Goal: Task Accomplishment & Management: Manage account settings

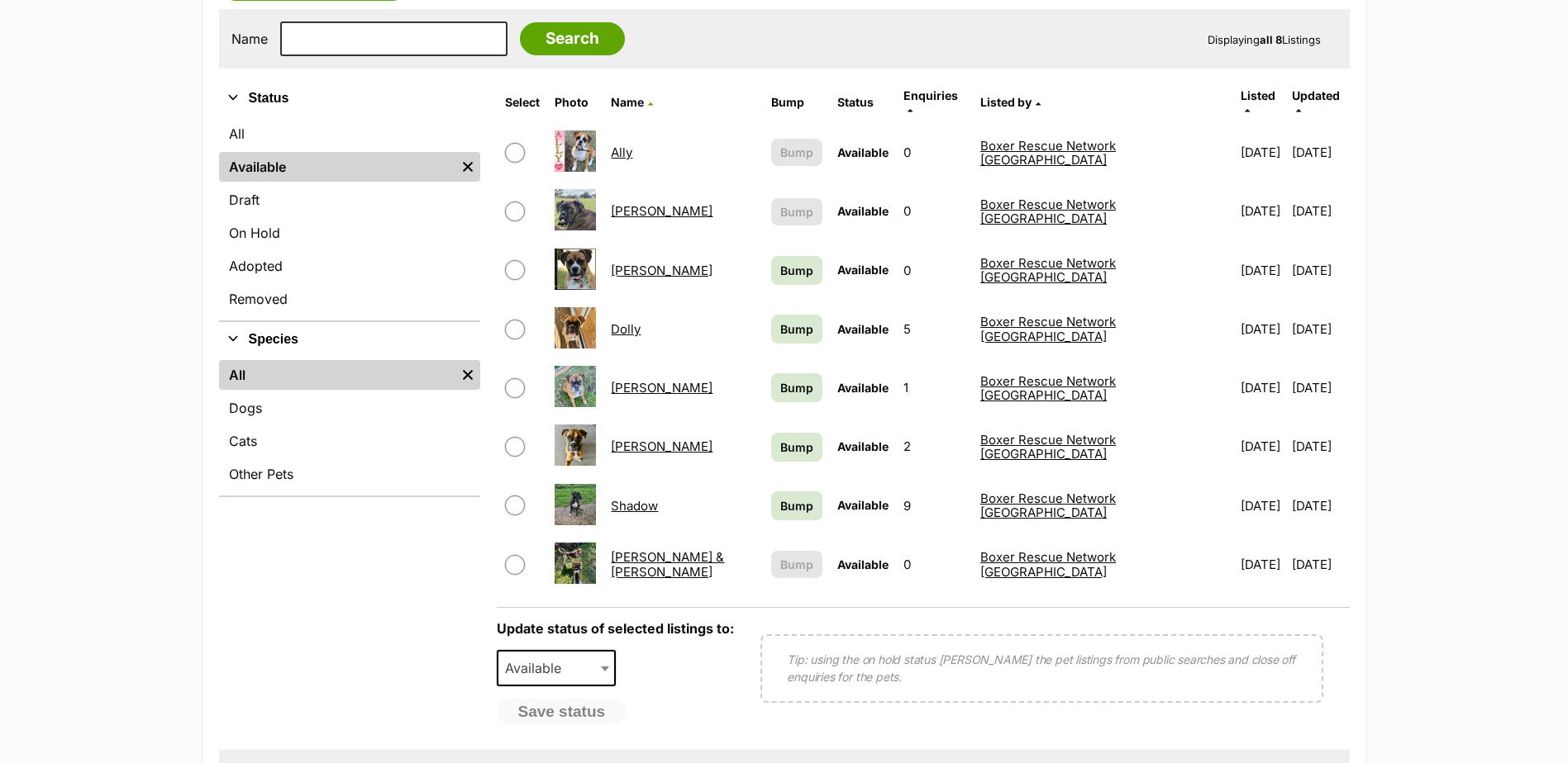
click at [641, 321] on link "Dolly" at bounding box center [626, 329] width 30 height 16
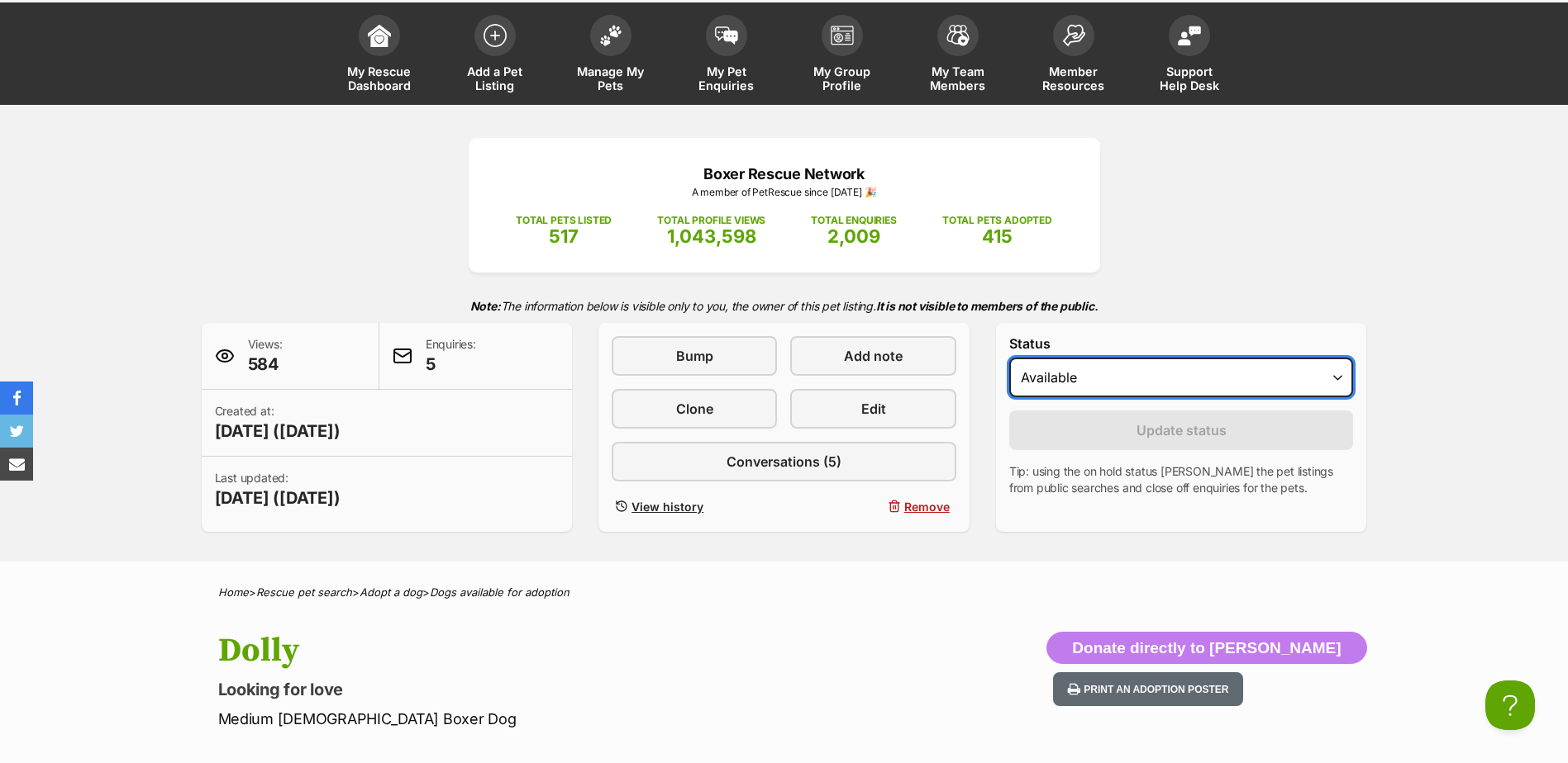
click at [1343, 380] on select "Draft - not available as listing has enquires Available On hold Adopted" at bounding box center [1182, 378] width 345 height 40
select select "on_hold"
click at [1009, 358] on select "Draft - not available as listing has enquires Available On hold Adopted" at bounding box center [1182, 378] width 345 height 40
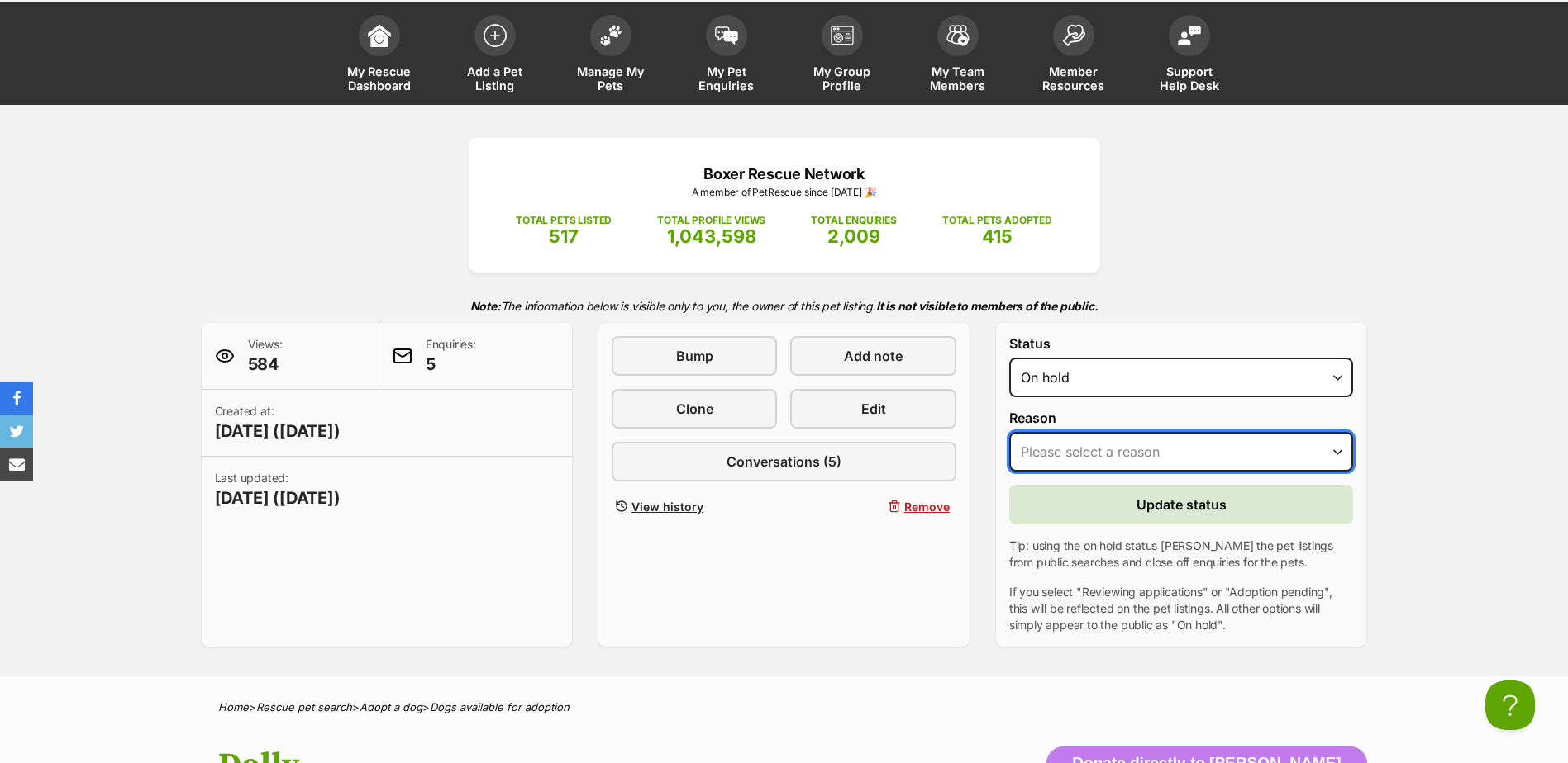
click at [1338, 453] on select "Please select a reason Medical reasons Reviewing applications Adoption pending …" at bounding box center [1182, 452] width 345 height 40
select select "adoption_pending"
click at [1009, 432] on select "Please select a reason Medical reasons Reviewing applications Adoption pending …" at bounding box center [1182, 452] width 345 height 40
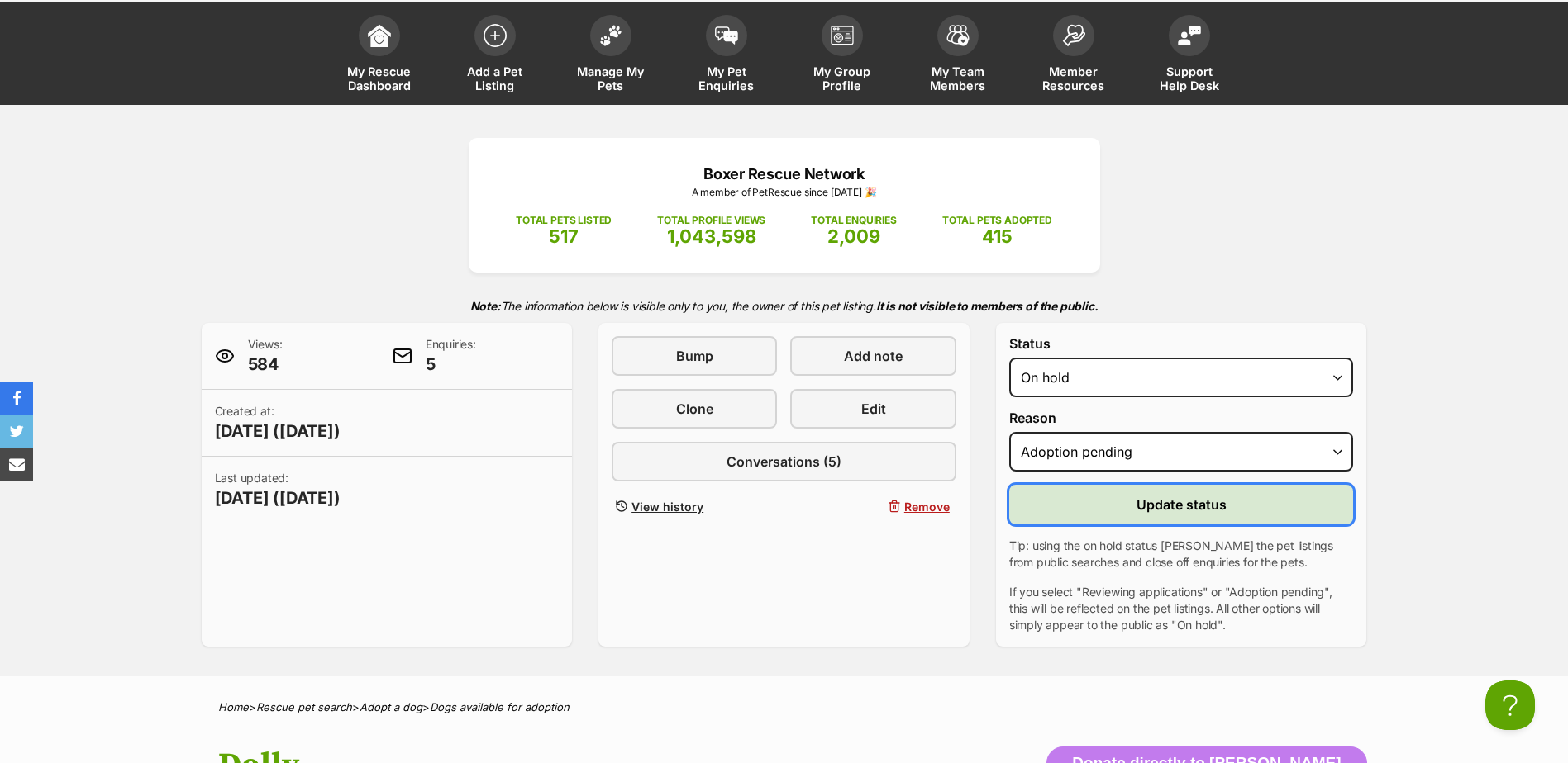
click at [1153, 502] on span "Update status" at bounding box center [1182, 504] width 90 height 20
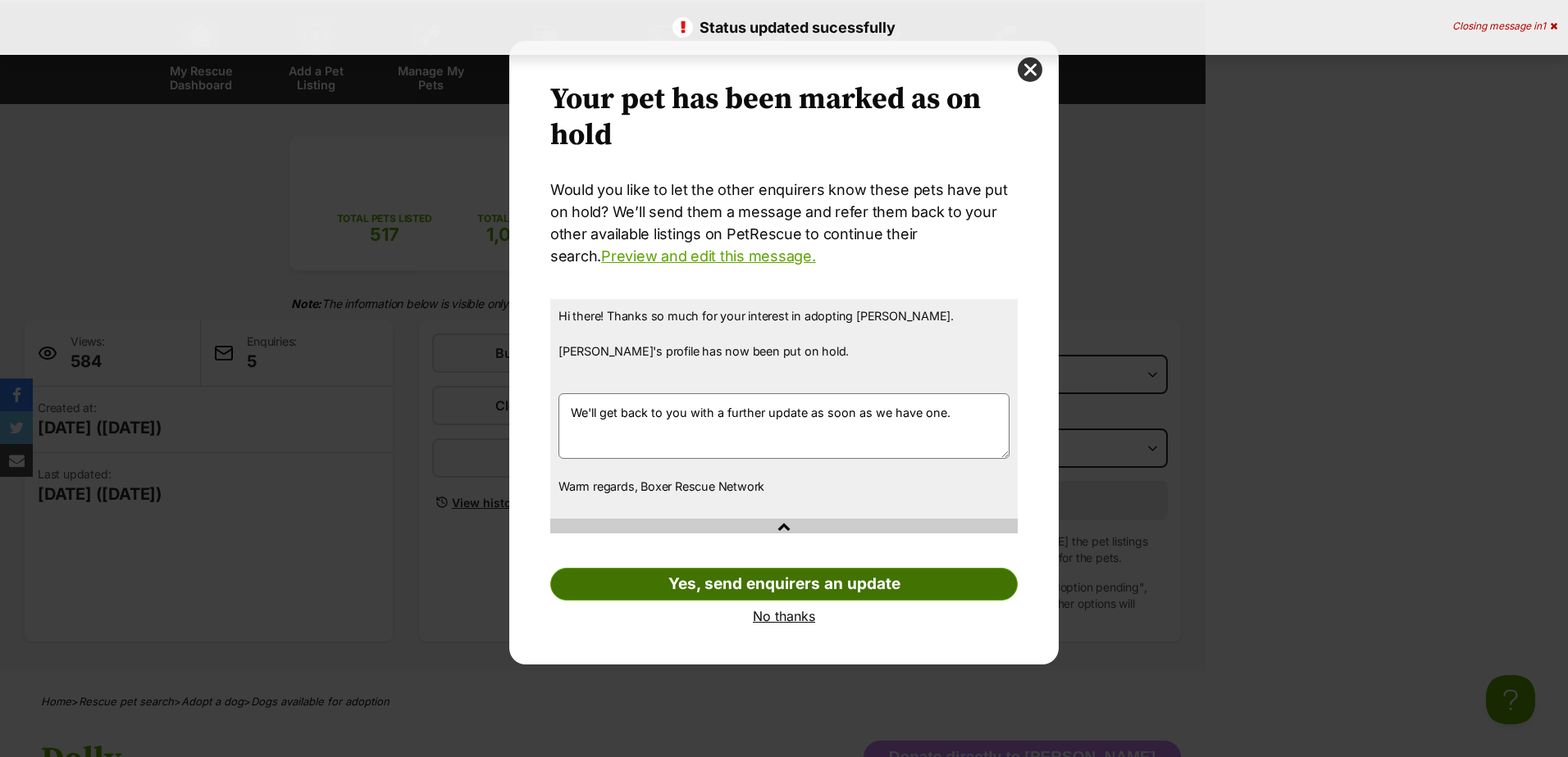
click at [841, 586] on link "Yes, send enquirers an update" at bounding box center [784, 584] width 468 height 33
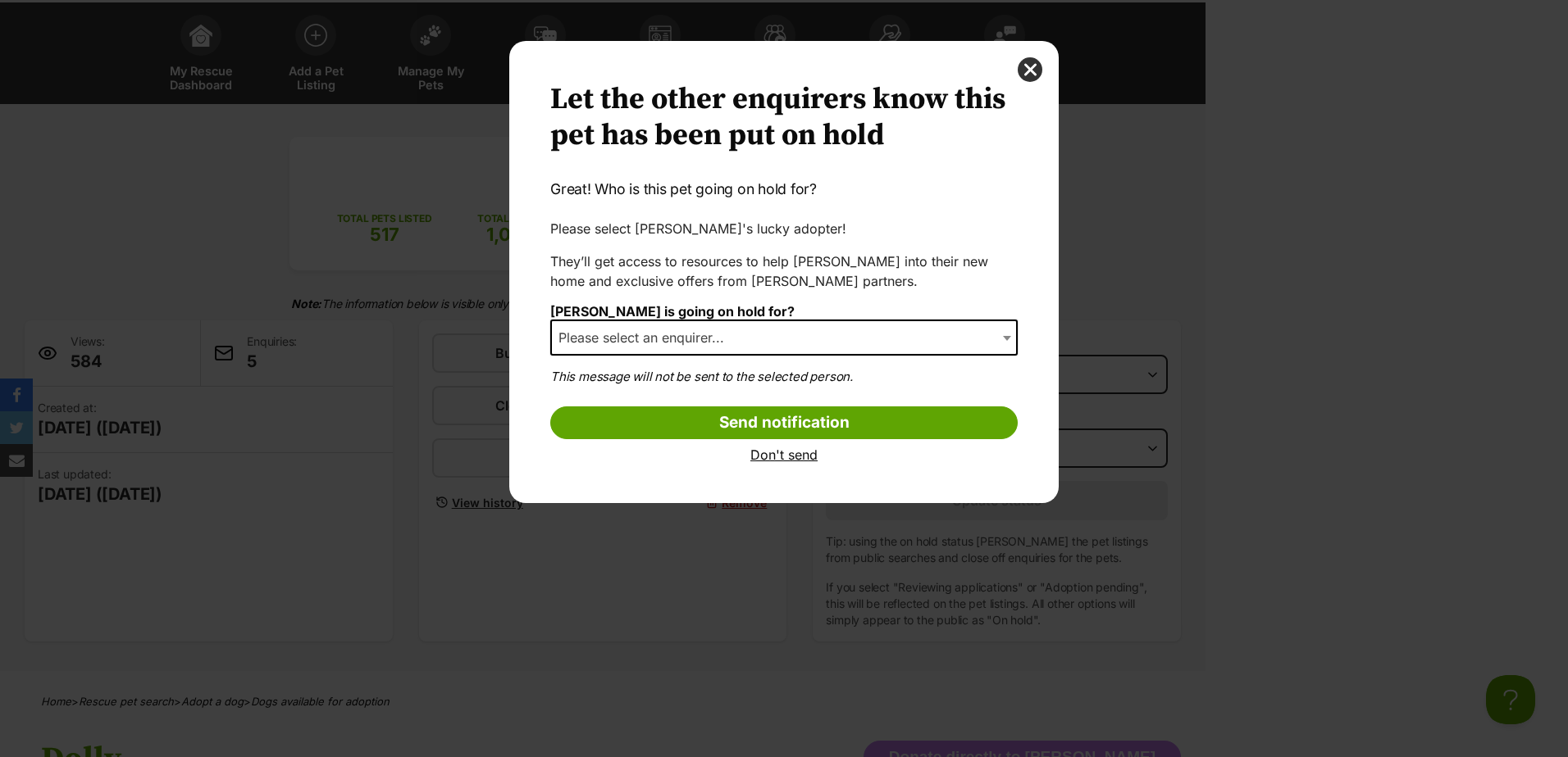
click at [1009, 336] on b "Dialog Window - Close (Press escape to close)" at bounding box center [1007, 338] width 8 height 5
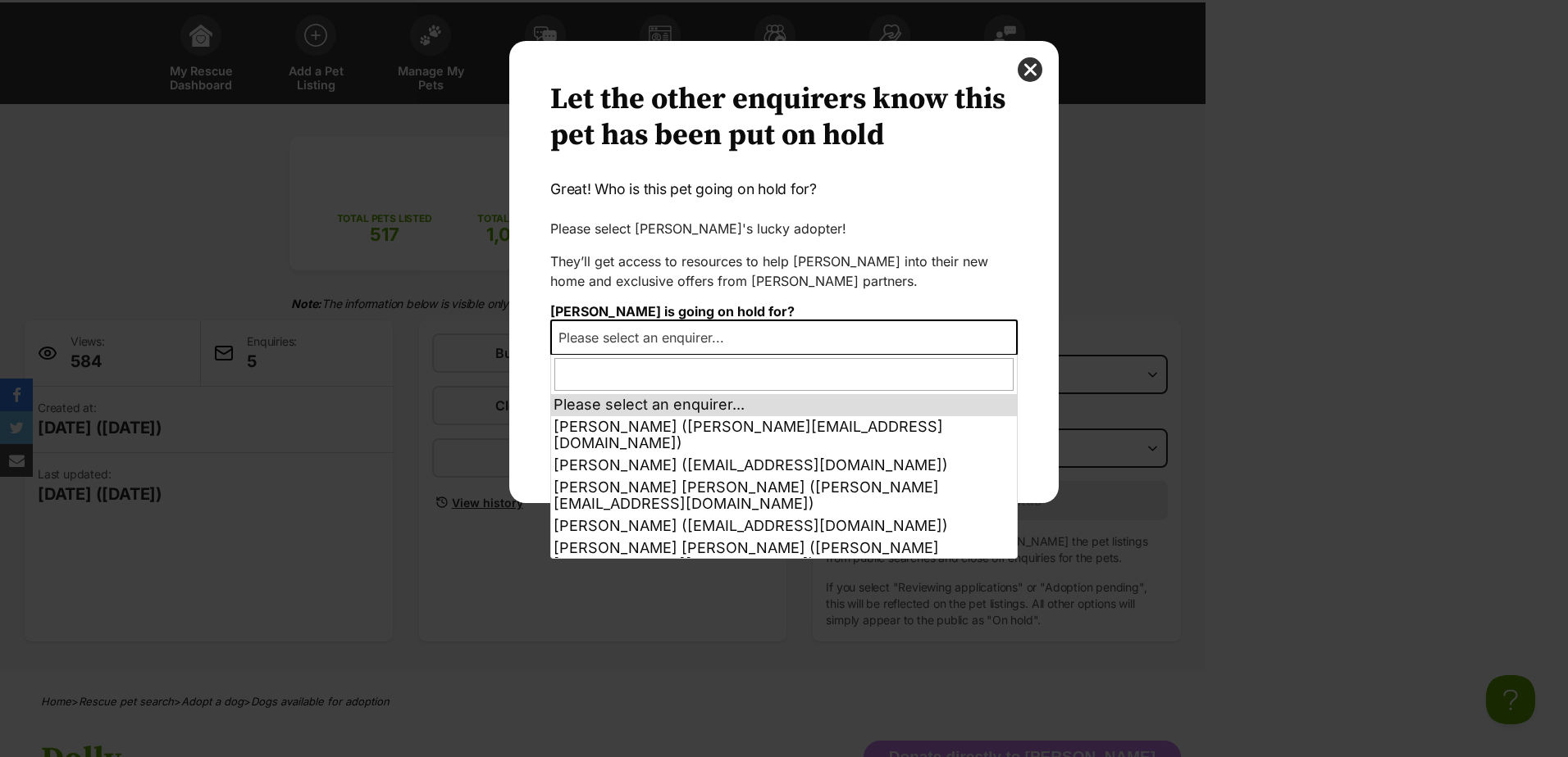
select select "other"
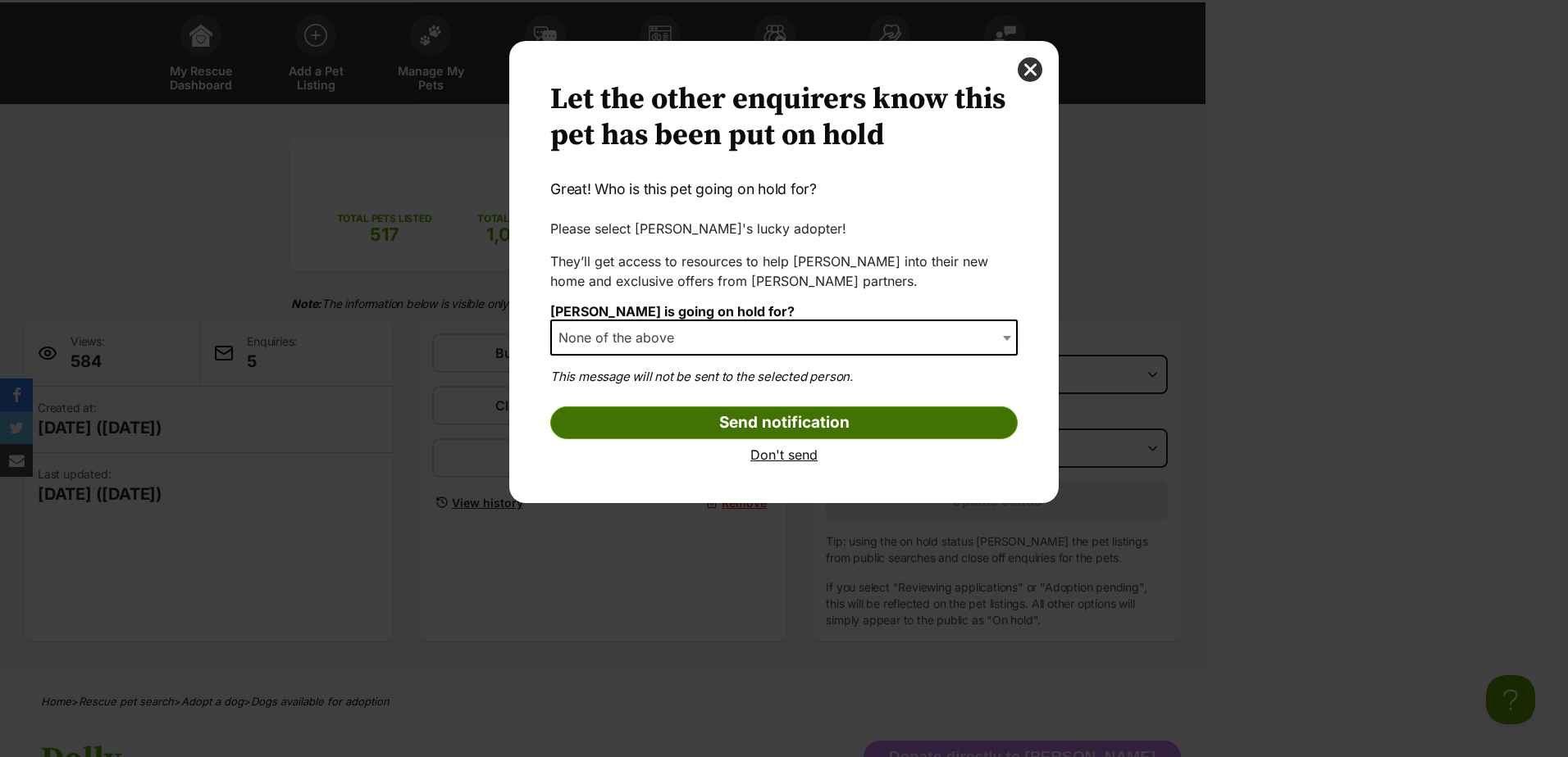
click at [870, 423] on input "Send notification" at bounding box center [784, 422] width 468 height 33
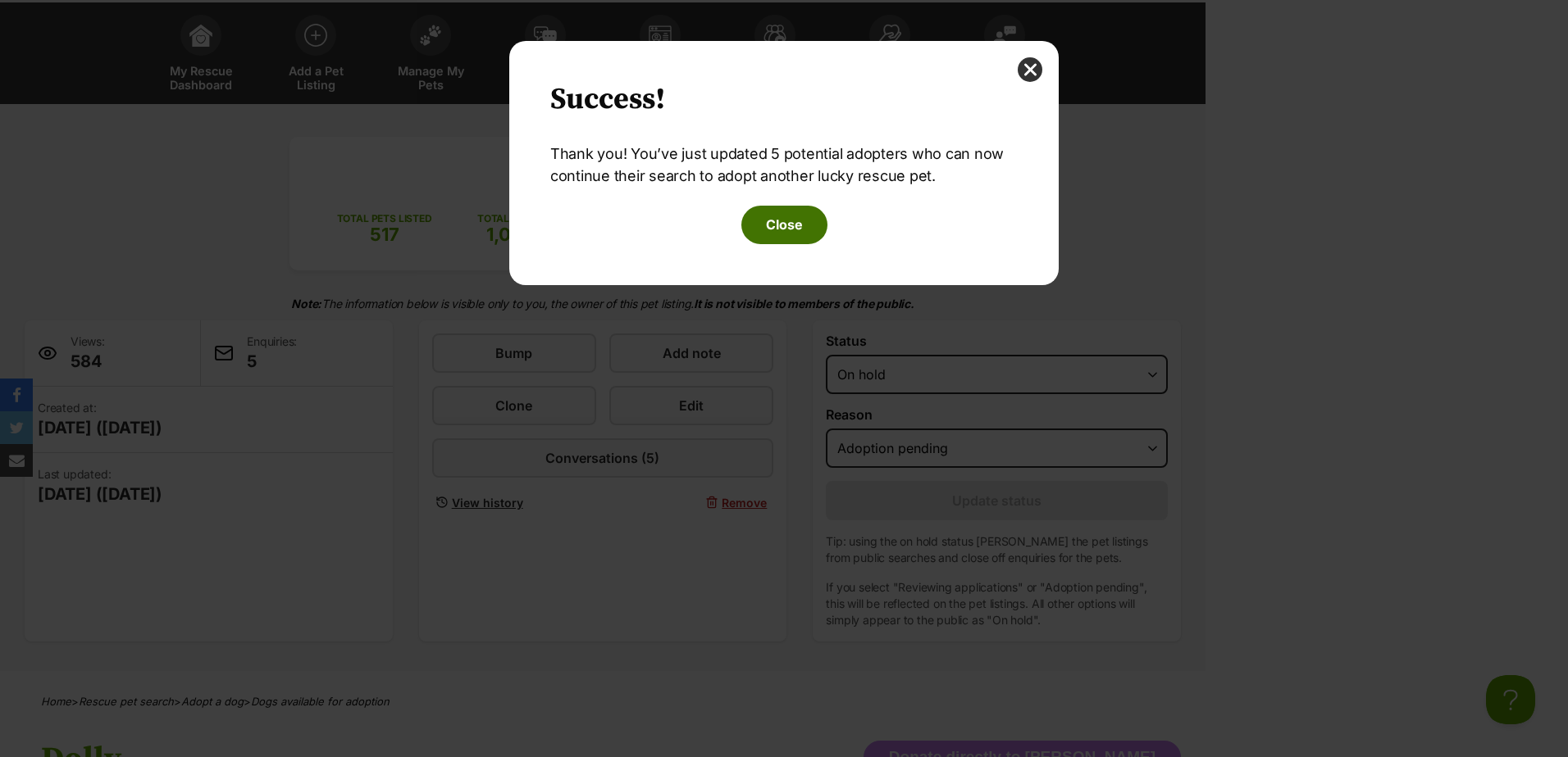
click at [782, 226] on button "Close" at bounding box center [784, 224] width 86 height 37
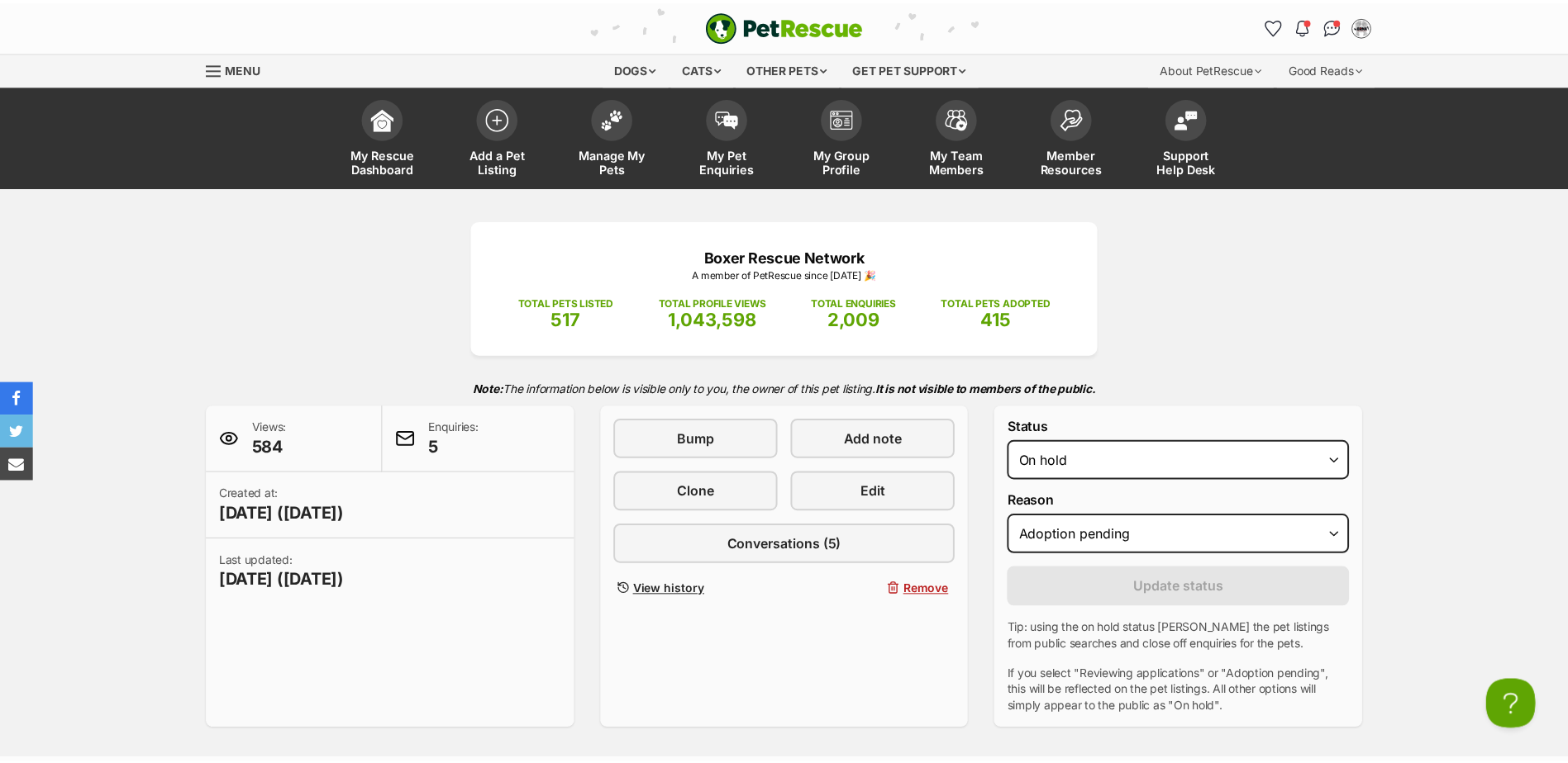
scroll to position [83, 0]
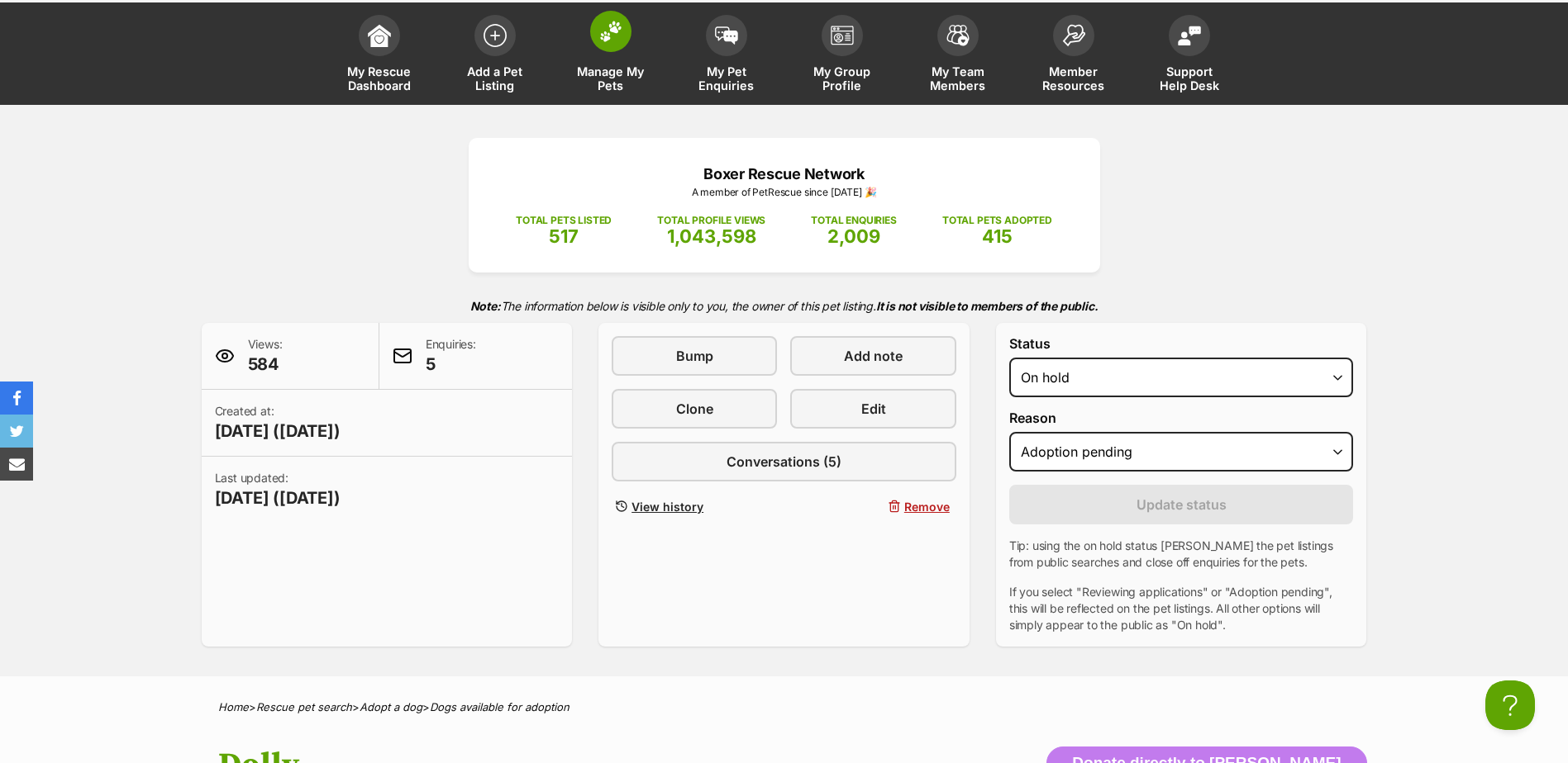
click at [596, 41] on span at bounding box center [611, 31] width 41 height 41
